Goal: Task Accomplishment & Management: Use online tool/utility

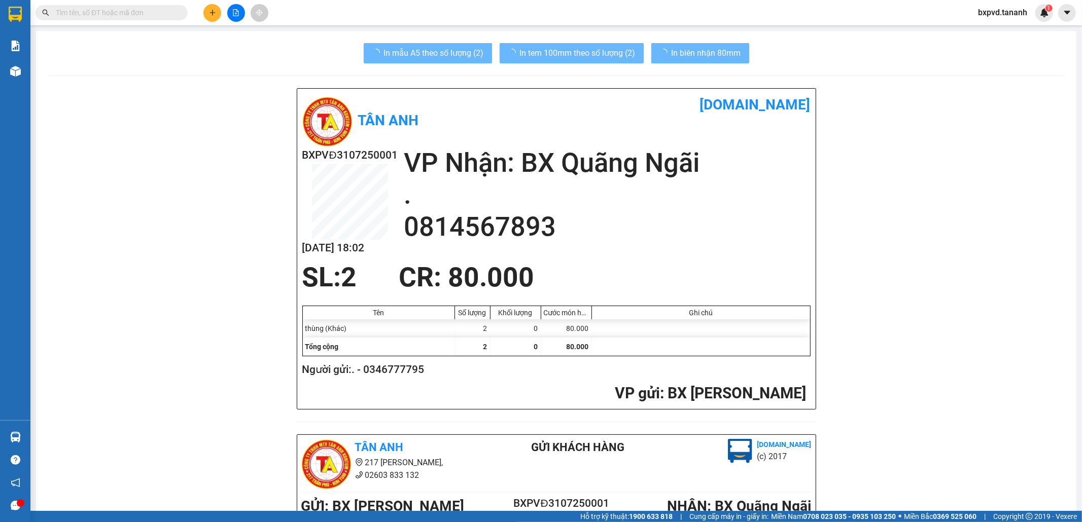
click at [166, 13] on input "text" at bounding box center [116, 12] width 120 height 11
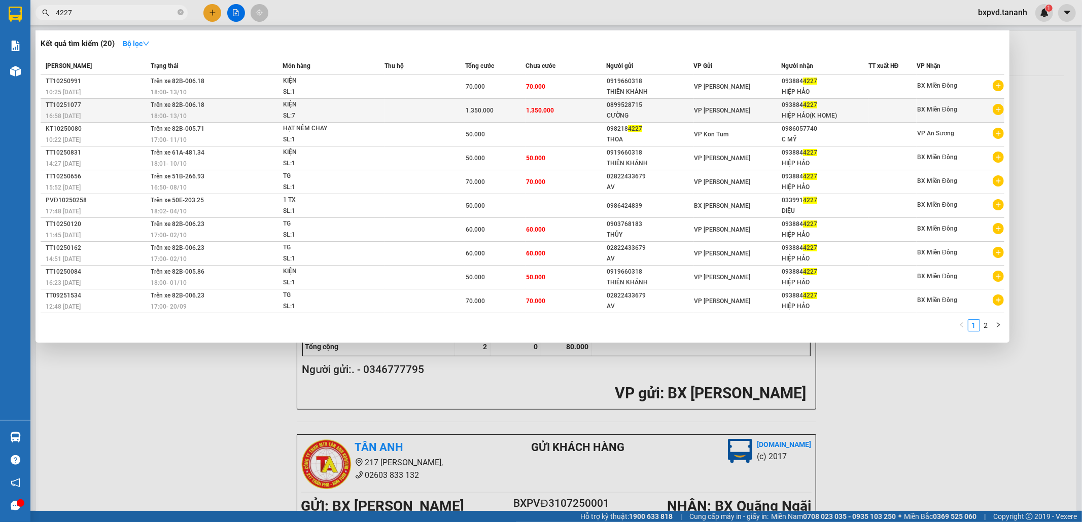
type input "4227"
click at [498, 108] on div "1.350.000" at bounding box center [495, 110] width 59 height 11
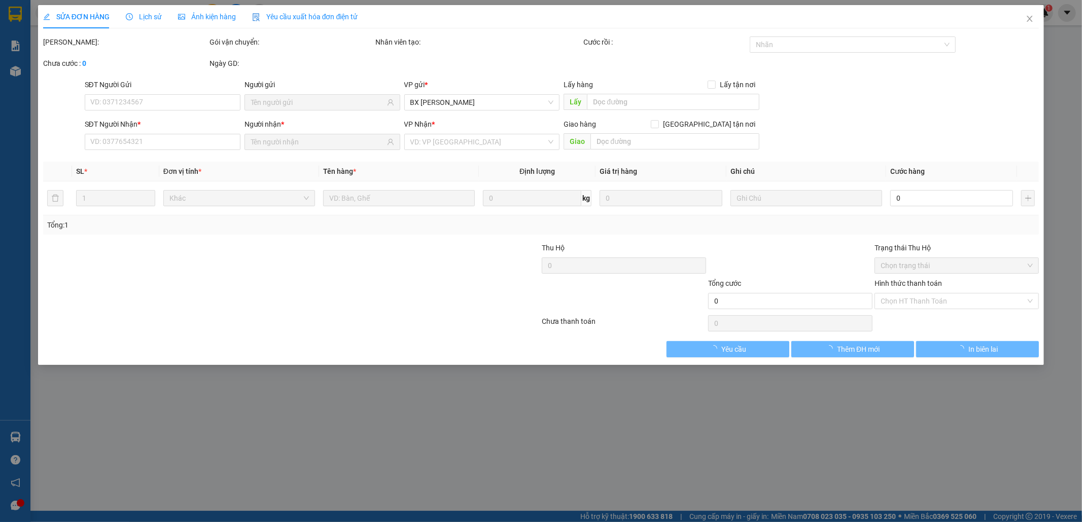
type input "0899528715"
type input "CƯỜNG"
type input "0938844227"
type input "HIỆP HẢO(K HOME)"
type input "1.350.000"
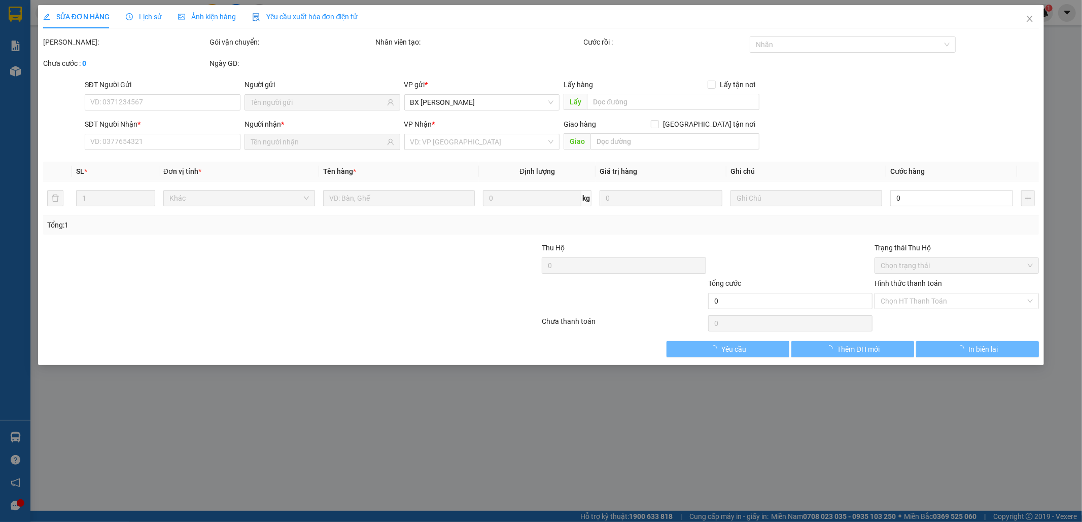
type input "1.350.000"
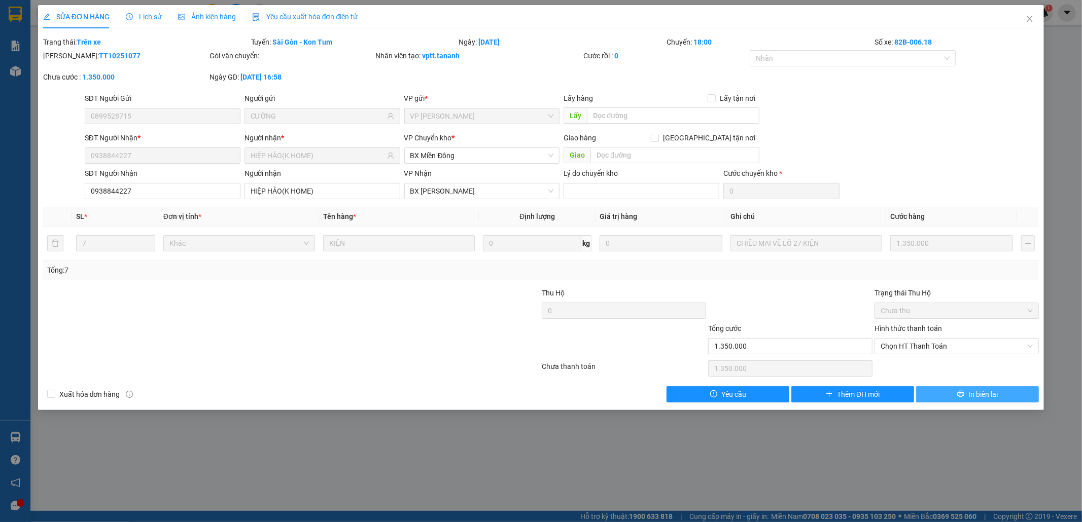
click at [991, 394] on span "In biên lai" at bounding box center [982, 394] width 29 height 11
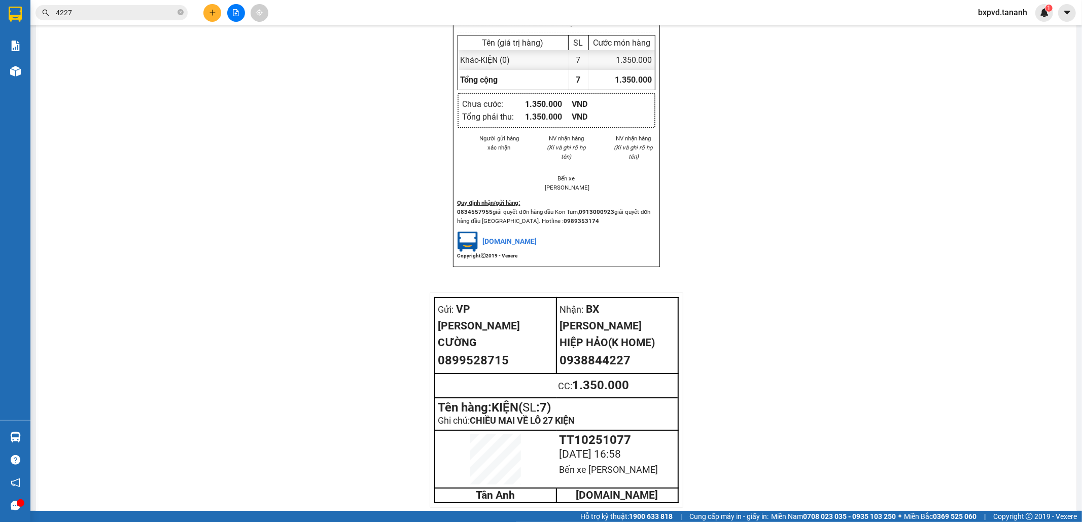
scroll to position [1000, 0]
